Goal: Task Accomplishment & Management: Manage account settings

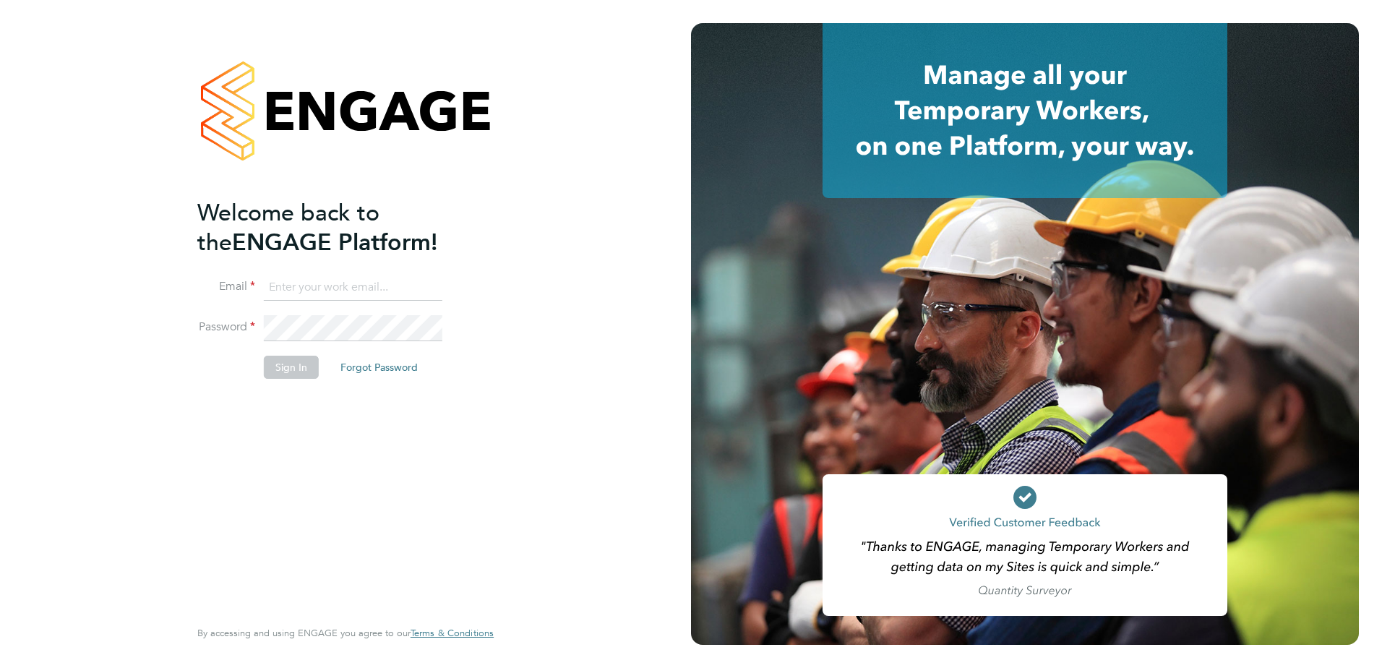
type input "[PERSON_NAME][EMAIL_ADDRESS][PERSON_NAME][DOMAIN_NAME]"
click at [289, 380] on li "Sign In Forgot Password" at bounding box center [338, 375] width 282 height 38
click at [290, 376] on button "Sign In" at bounding box center [291, 367] width 55 height 23
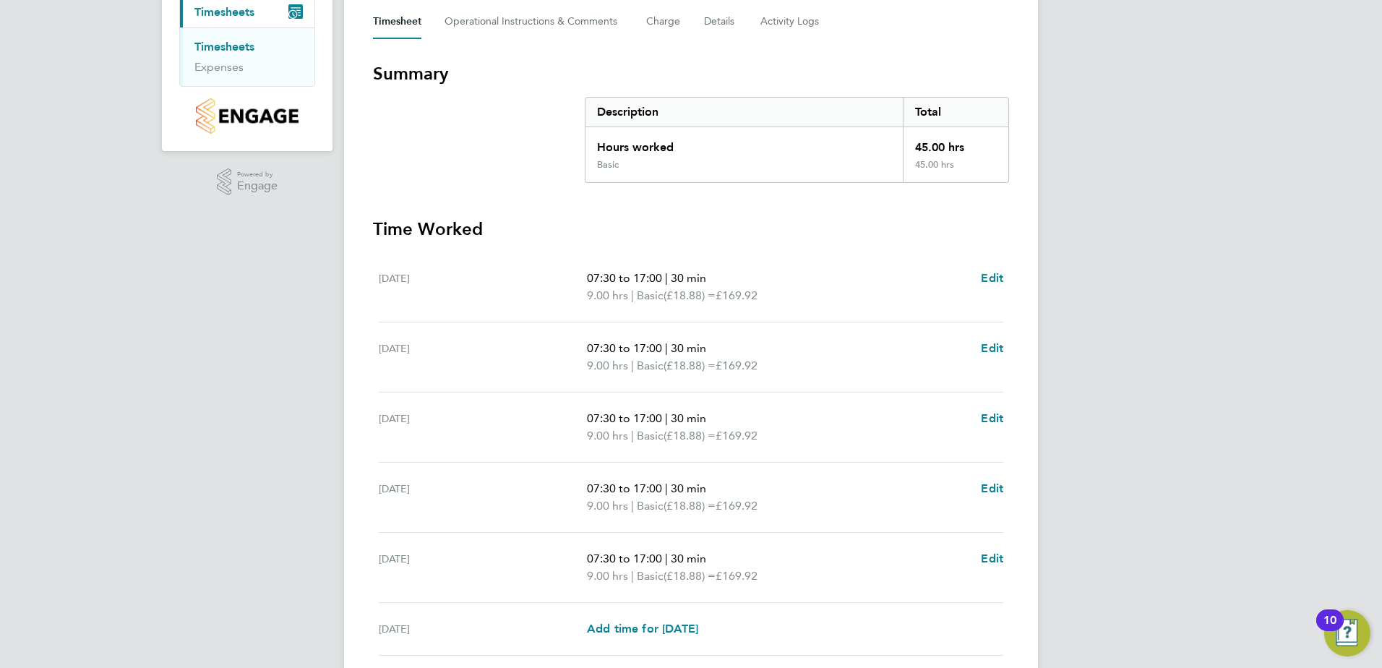
scroll to position [377, 0]
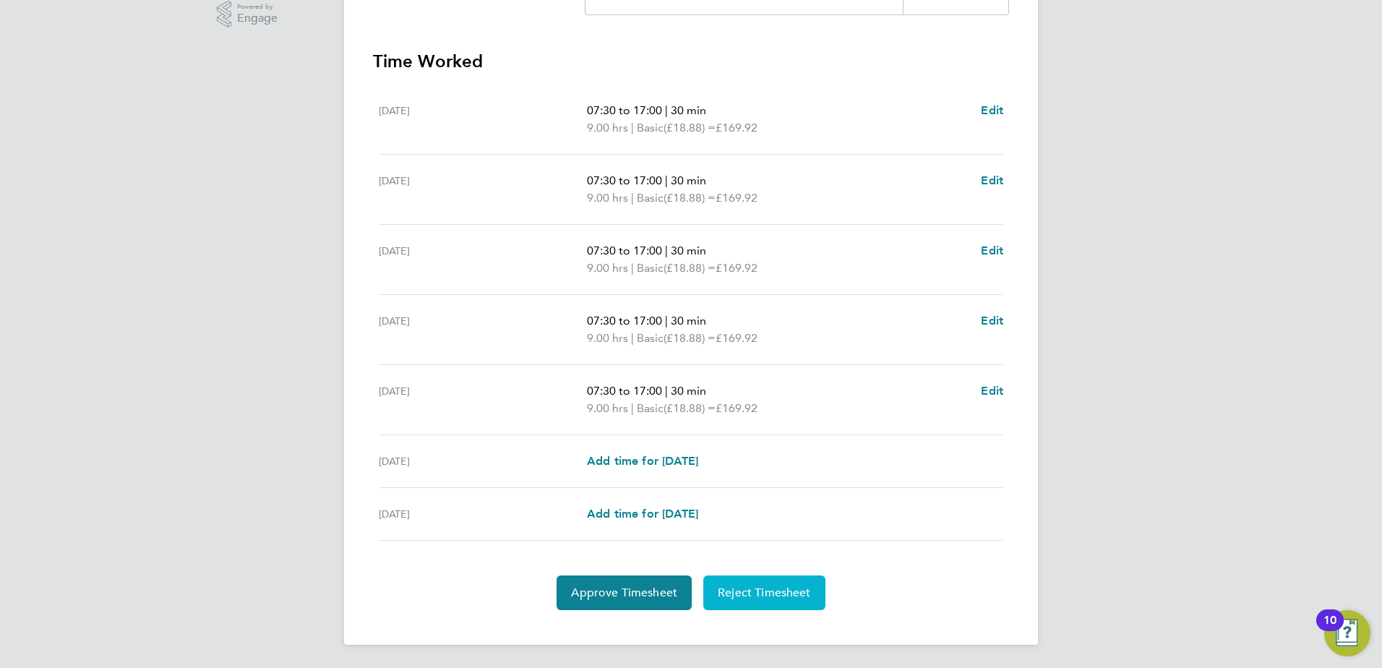
click at [810, 589] on button "Reject Timesheet" at bounding box center [764, 593] width 122 height 35
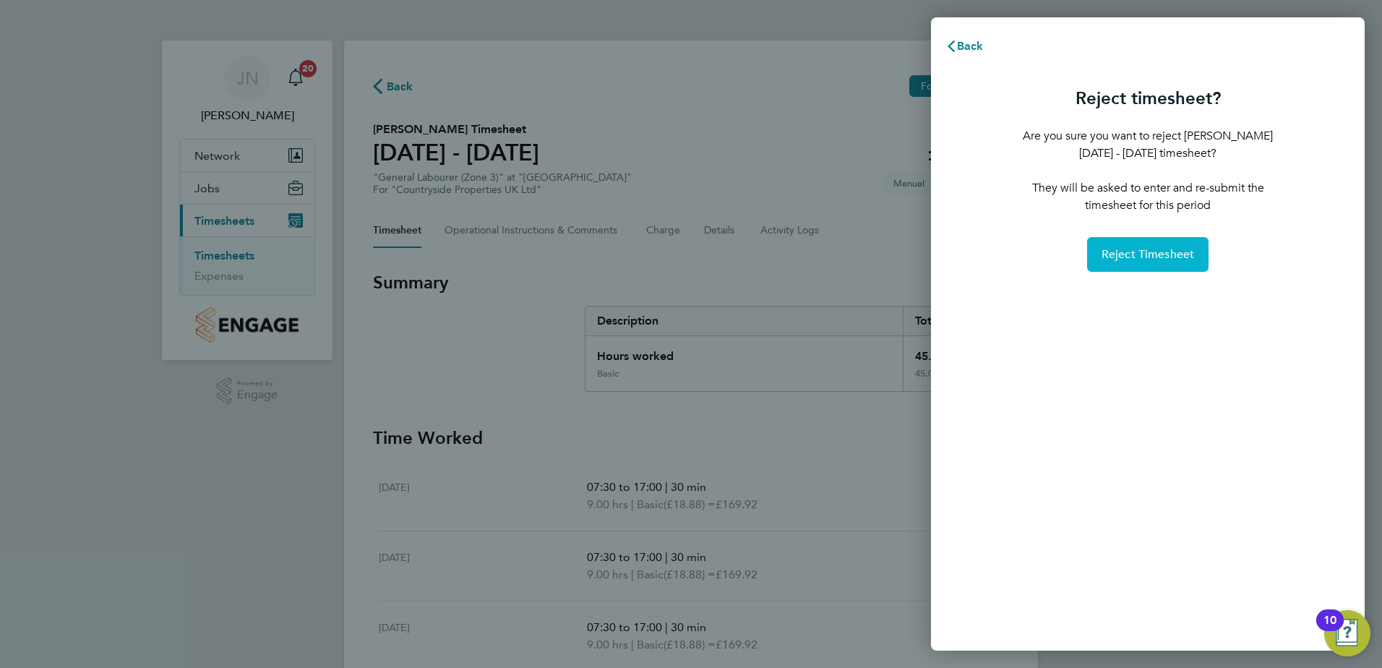
click at [1121, 258] on span "Reject Timesheet" at bounding box center [1148, 254] width 93 height 14
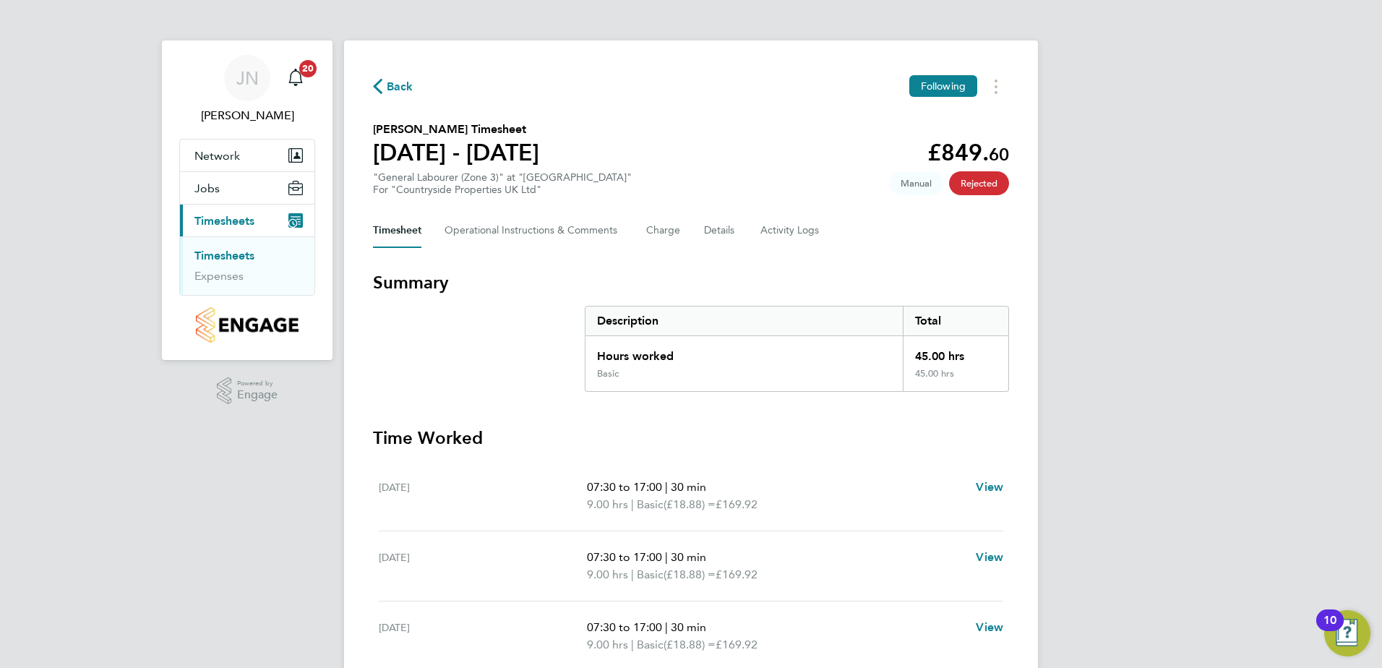
click at [397, 87] on span "Back" at bounding box center [400, 86] width 27 height 17
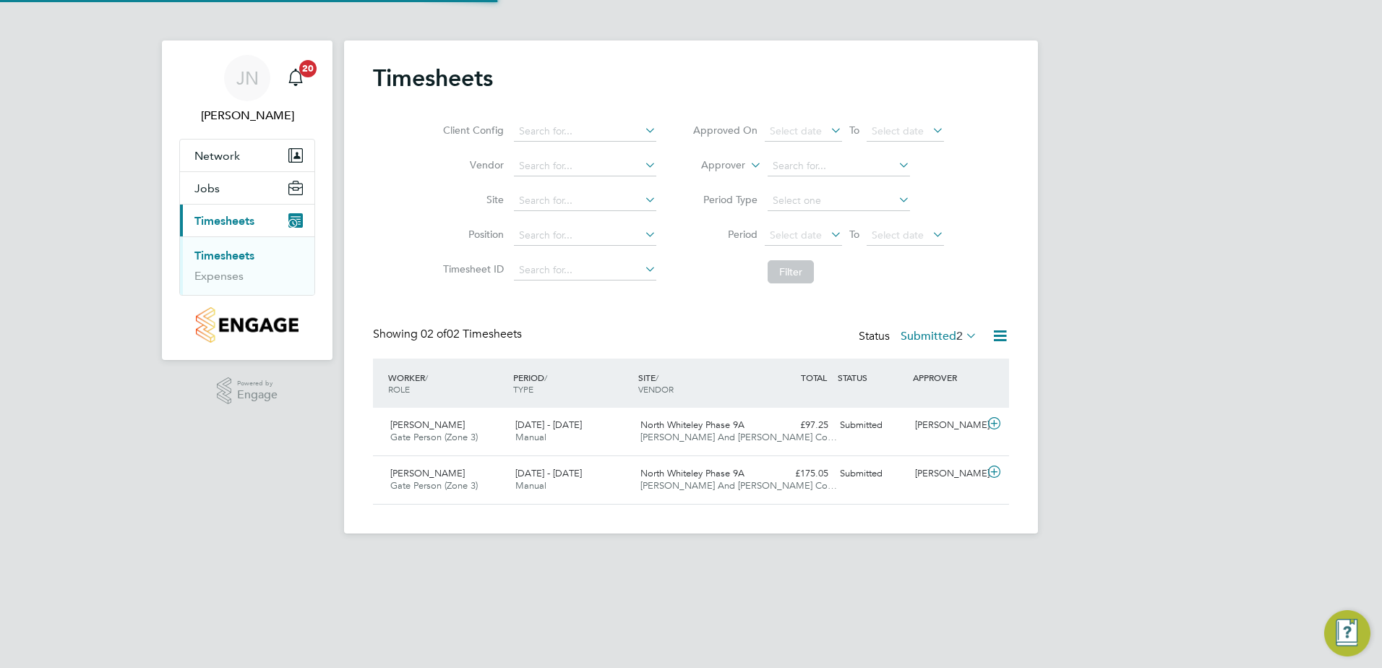
scroll to position [37, 126]
click at [434, 471] on span "Chimdi Nnoli" at bounding box center [427, 473] width 74 height 12
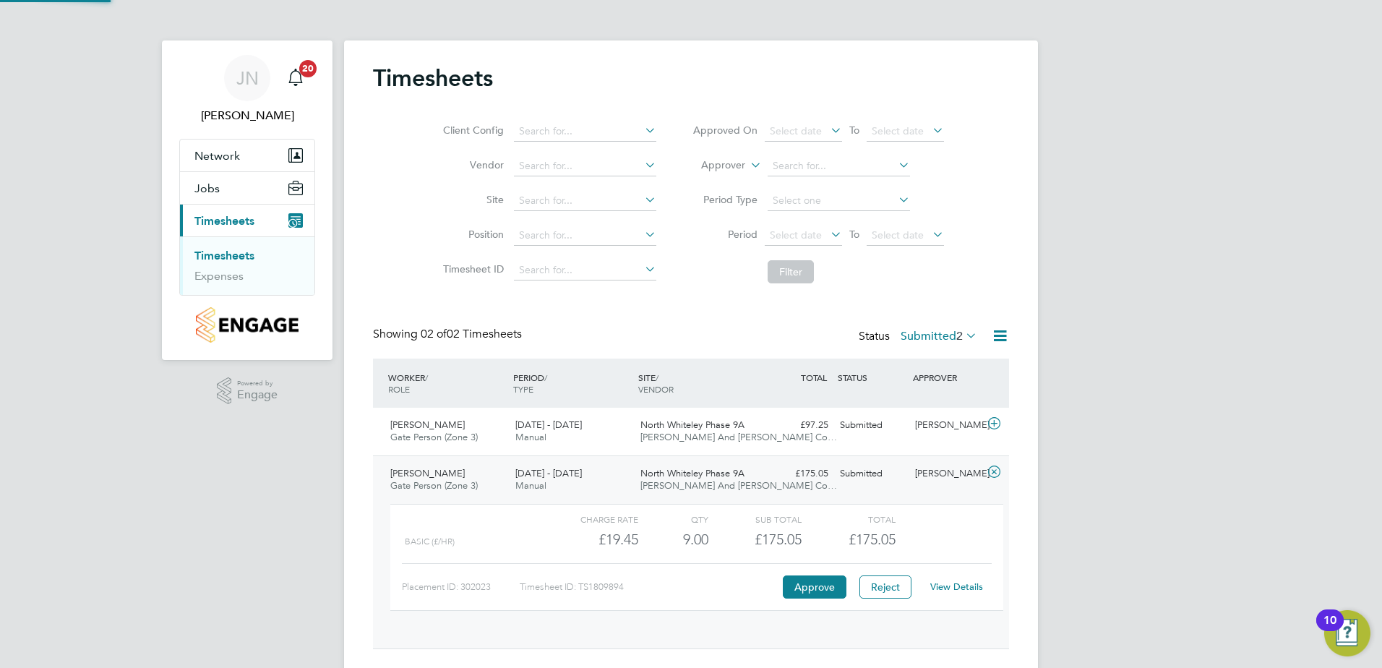
scroll to position [25, 141]
click at [792, 584] on button "Approve" at bounding box center [815, 587] width 64 height 23
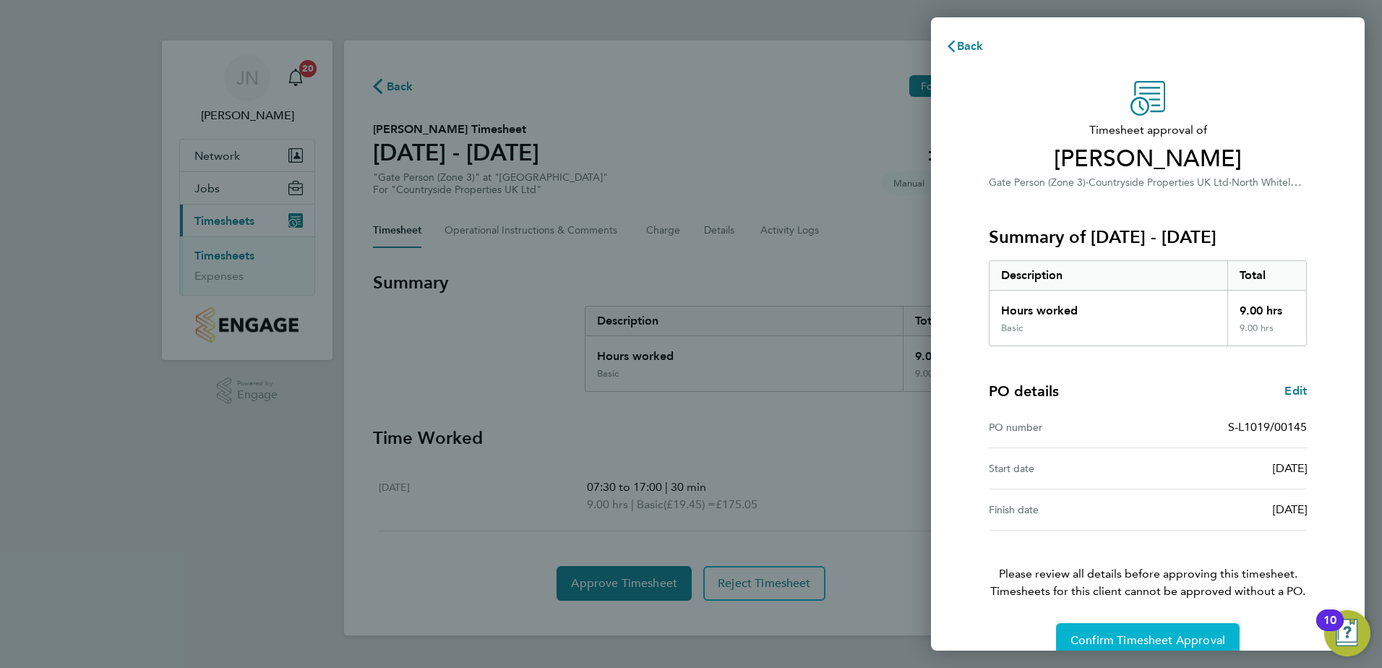
click at [1098, 638] on span "Confirm Timesheet Approval" at bounding box center [1148, 640] width 155 height 14
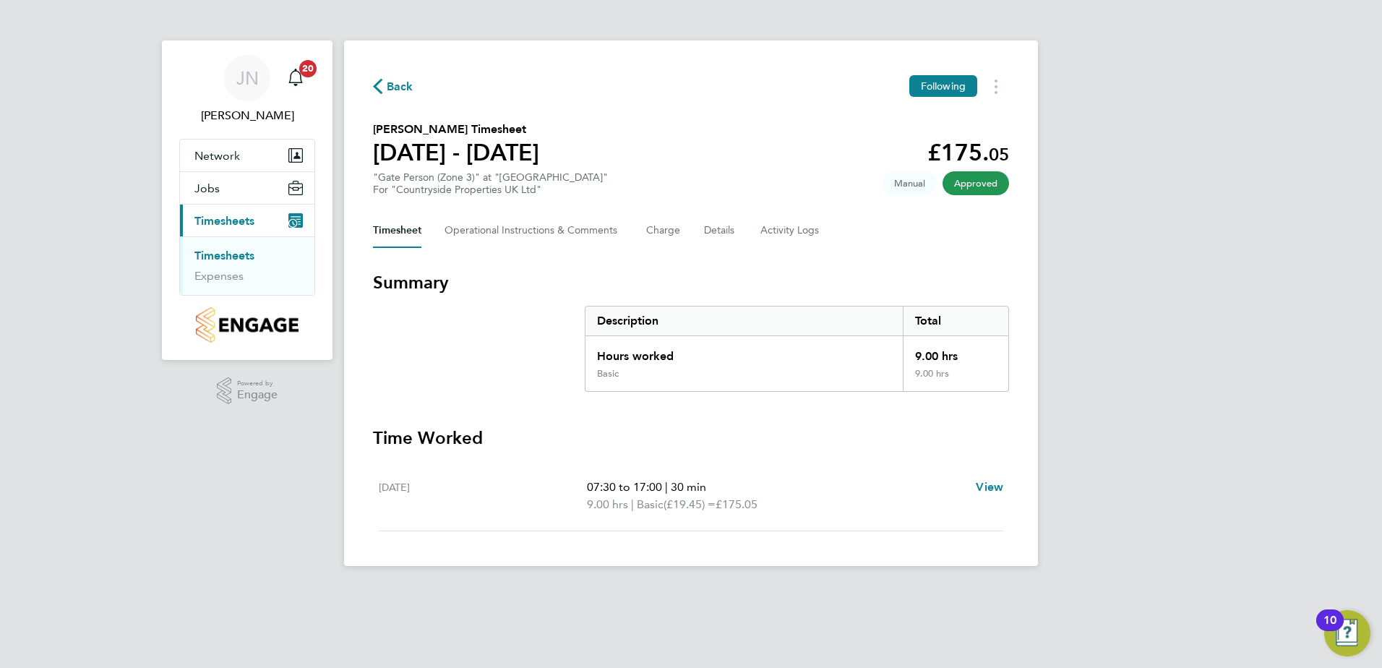
click at [410, 84] on span "Back" at bounding box center [400, 86] width 27 height 17
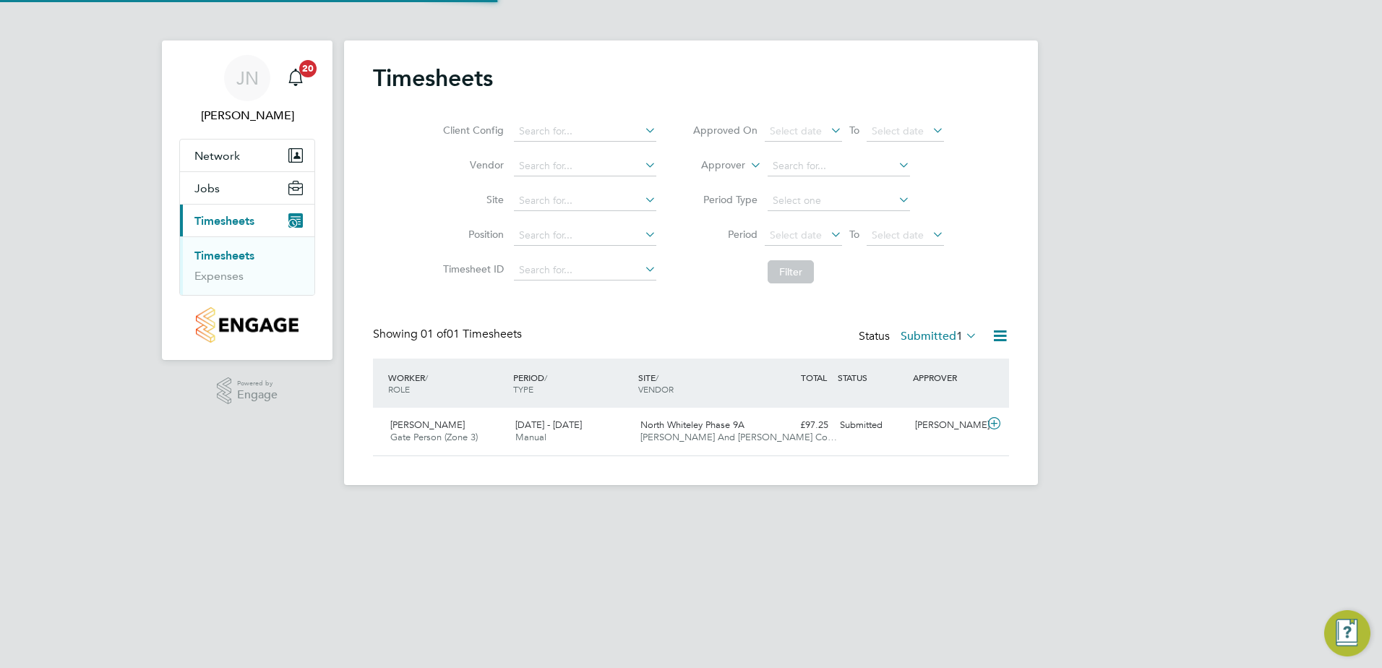
scroll to position [37, 126]
click at [492, 433] on div "[PERSON_NAME][GEOGRAPHIC_DATA] Person (Zone 3) [DATE] - [DATE]" at bounding box center [447, 432] width 125 height 36
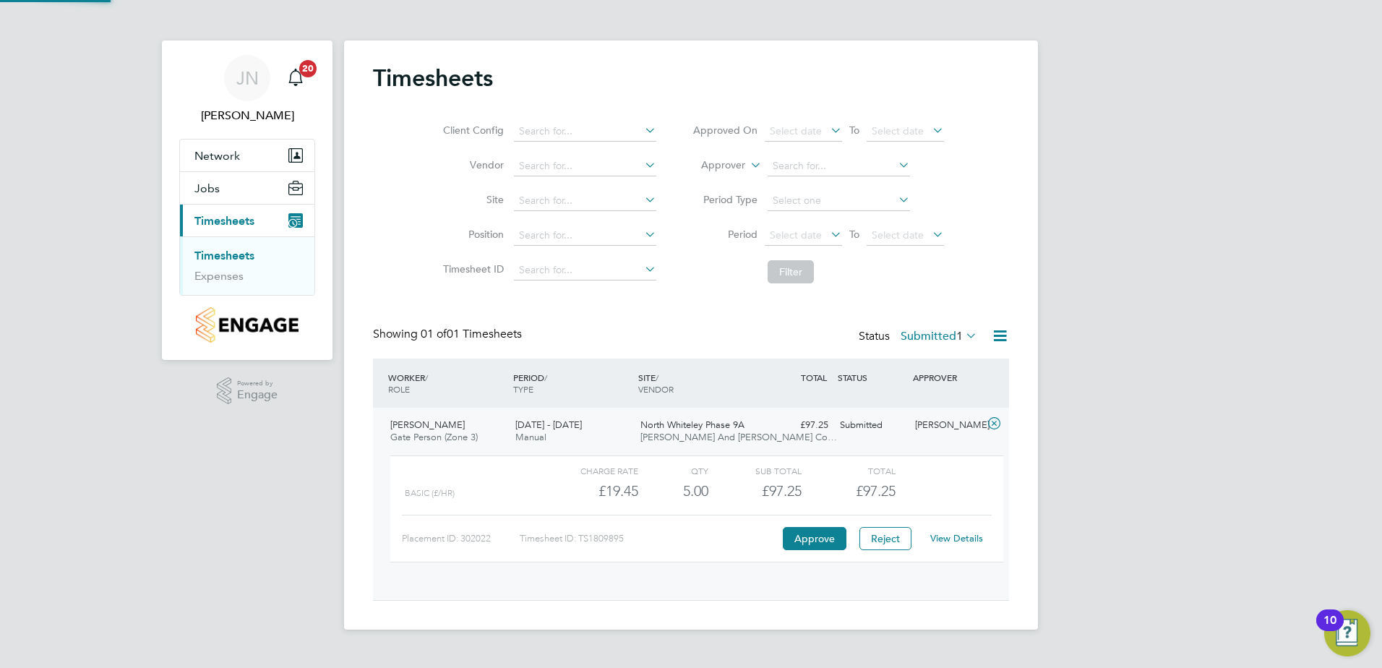
scroll to position [25, 141]
click at [809, 534] on button "Approve" at bounding box center [815, 538] width 64 height 23
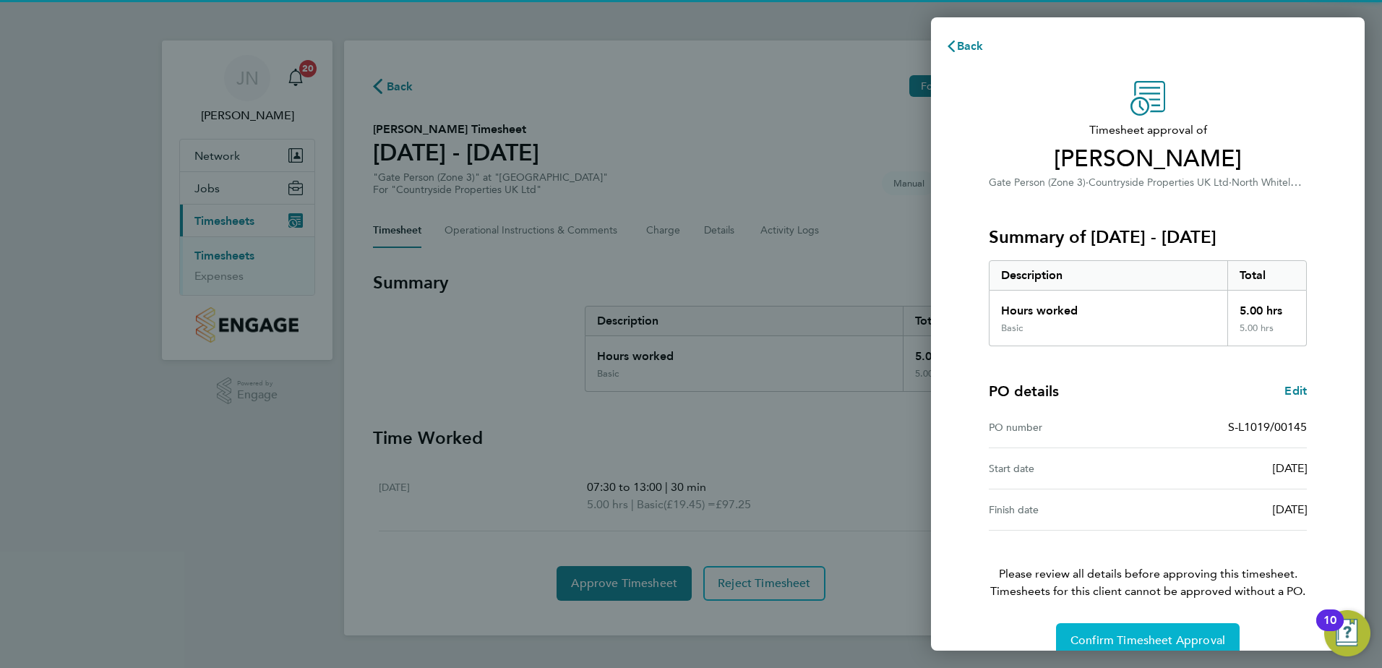
click at [1141, 637] on span "Confirm Timesheet Approval" at bounding box center [1148, 640] width 155 height 14
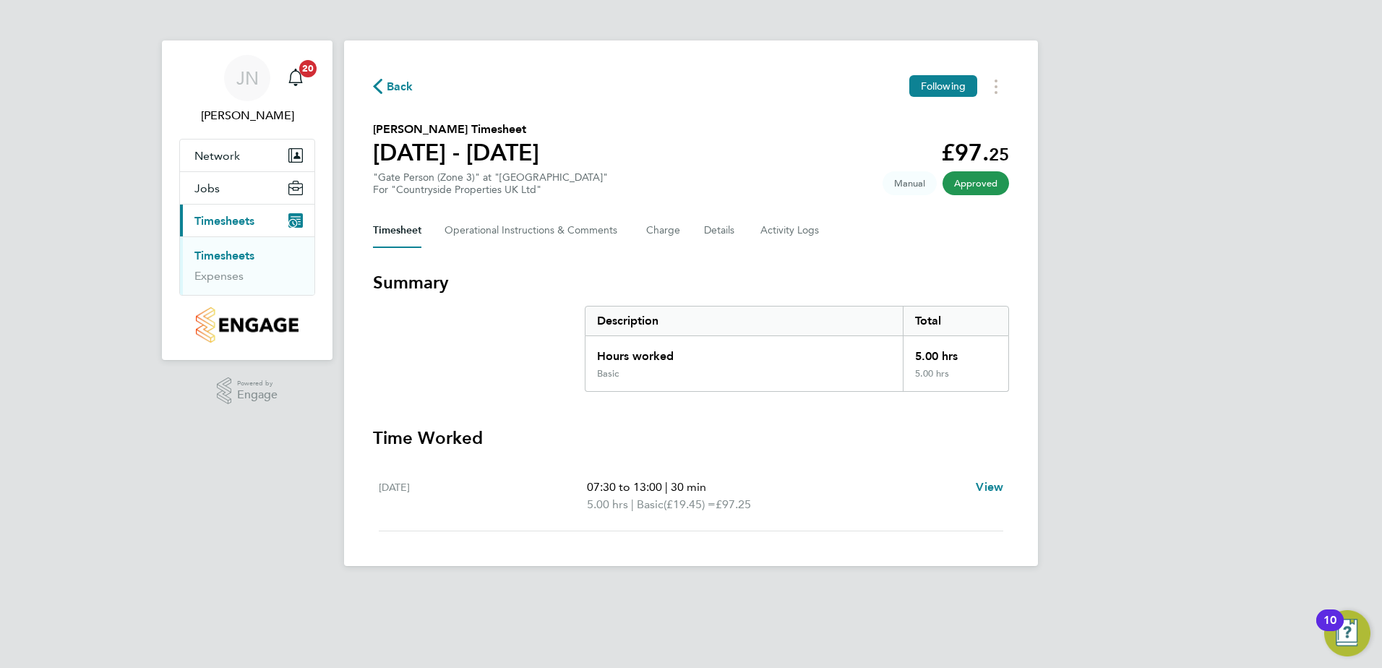
click at [410, 87] on span "Back" at bounding box center [400, 86] width 27 height 17
